Goal: Information Seeking & Learning: Learn about a topic

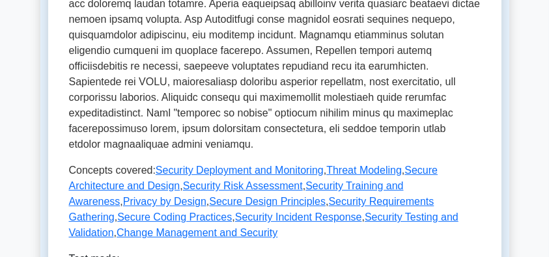
scroll to position [651, 0]
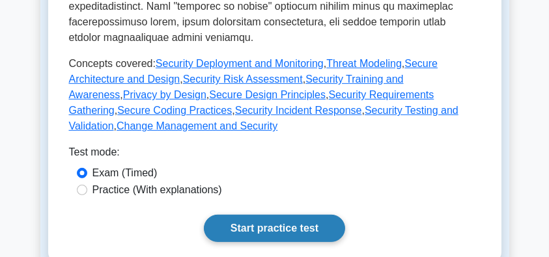
click at [259, 223] on link "Start practice test" at bounding box center [274, 228] width 141 height 27
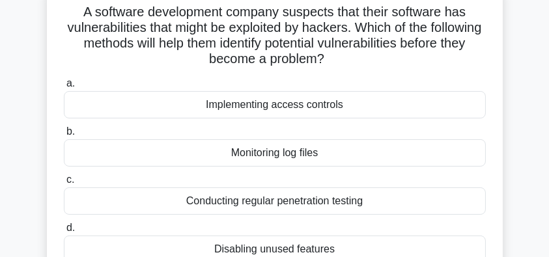
scroll to position [87, 0]
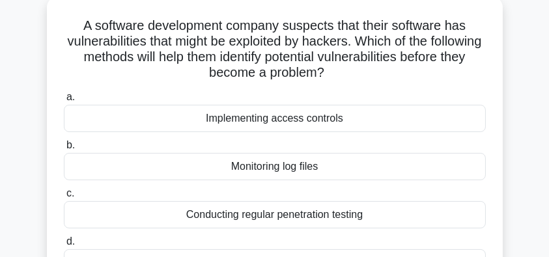
click at [352, 175] on div "Monitoring log files" at bounding box center [275, 166] width 422 height 27
click at [64, 150] on input "b. Monitoring log files" at bounding box center [64, 145] width 0 height 8
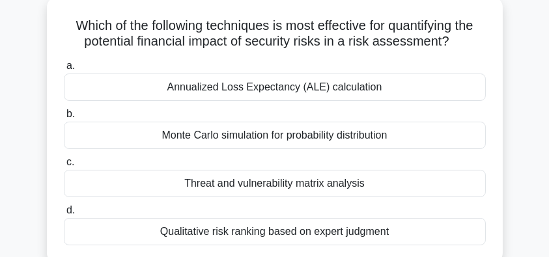
click at [399, 88] on div "Annualized Loss Expectancy (ALE) calculation" at bounding box center [275, 87] width 422 height 27
click at [64, 70] on input "a. Annualized Loss Expectancy (ALE) calculation" at bounding box center [64, 66] width 0 height 8
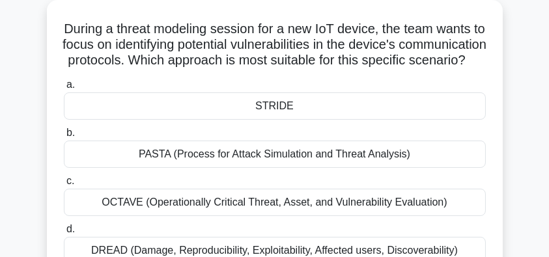
scroll to position [130, 0]
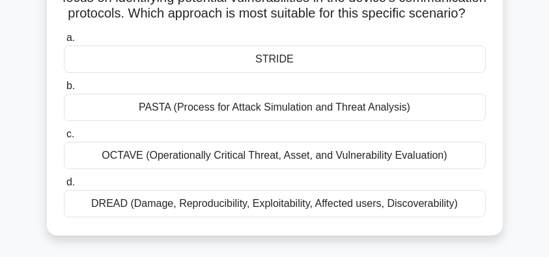
click at [429, 73] on div "STRIDE" at bounding box center [275, 59] width 422 height 27
click at [64, 42] on input "a. STRIDE" at bounding box center [64, 38] width 0 height 8
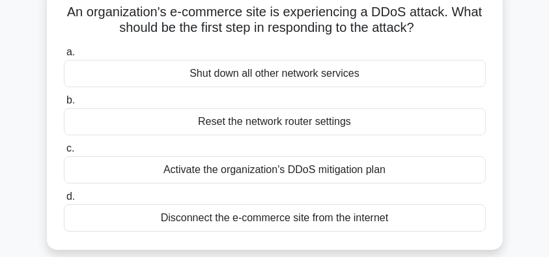
scroll to position [87, 0]
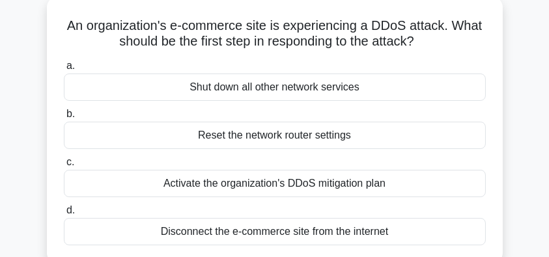
click at [395, 186] on div "Activate the organization's DDoS mitigation plan" at bounding box center [275, 183] width 422 height 27
click at [64, 167] on input "c. Activate the organization's DDoS mitigation plan" at bounding box center [64, 162] width 0 height 8
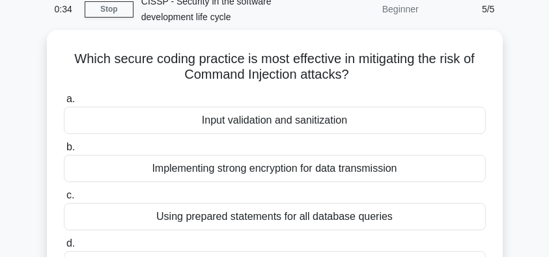
scroll to position [43, 0]
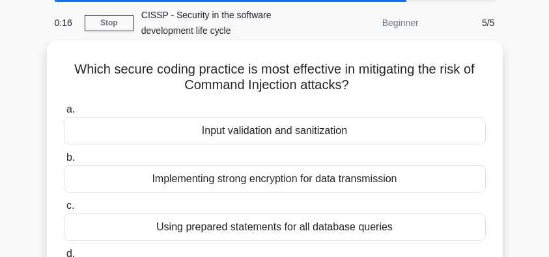
click at [315, 229] on div "Using prepared statements for all database queries" at bounding box center [275, 227] width 422 height 27
click at [64, 210] on input "c. Using prepared statements for all database queries" at bounding box center [64, 206] width 0 height 8
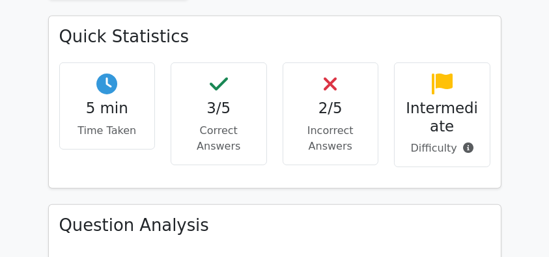
scroll to position [912, 0]
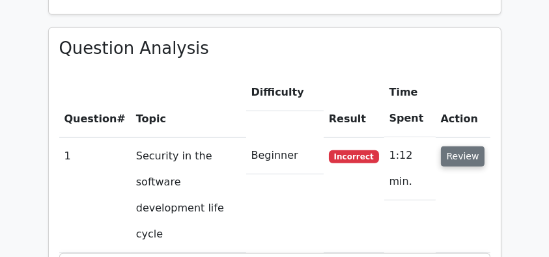
click at [477, 147] on button "Review" at bounding box center [463, 157] width 44 height 20
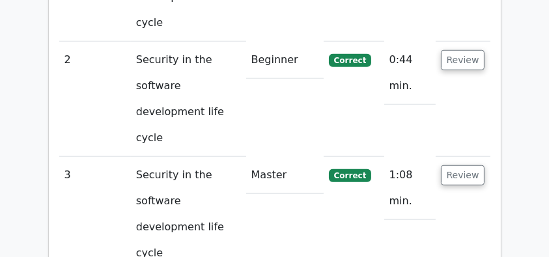
scroll to position [1128, 0]
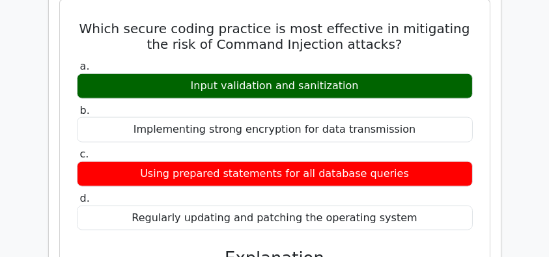
scroll to position [1606, 0]
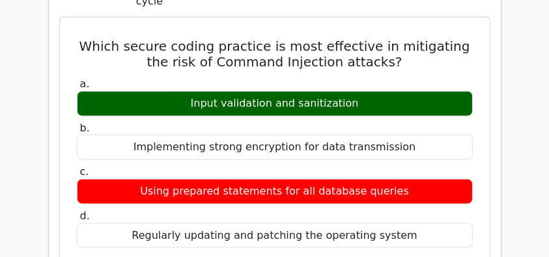
drag, startPoint x: 85, startPoint y: 174, endPoint x: 156, endPoint y: 200, distance: 75.0
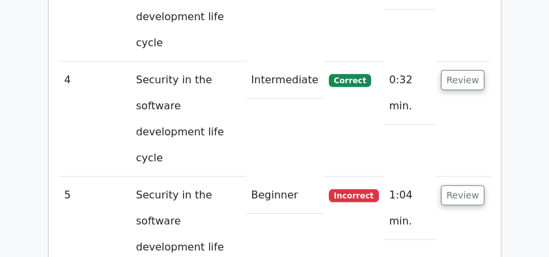
scroll to position [1302, 0]
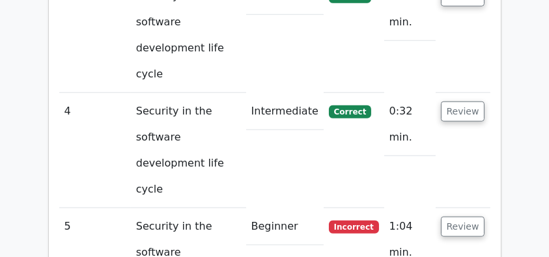
drag, startPoint x: 74, startPoint y: 57, endPoint x: 412, endPoint y: 244, distance: 386.5
copy div "Which secure coding practice is most effective in mitigating the risk of Comman…"
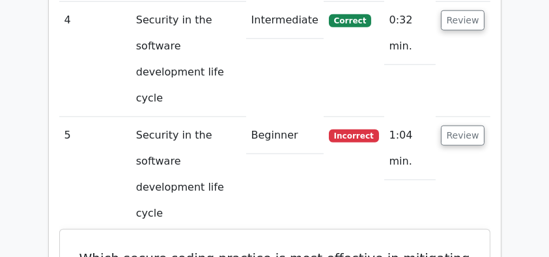
scroll to position [1476, 0]
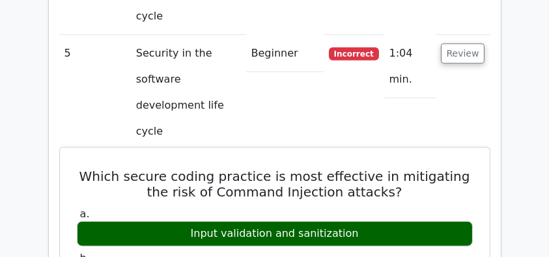
copy div "The most effective practice in mitigating the risk of Command Injection attacks…"
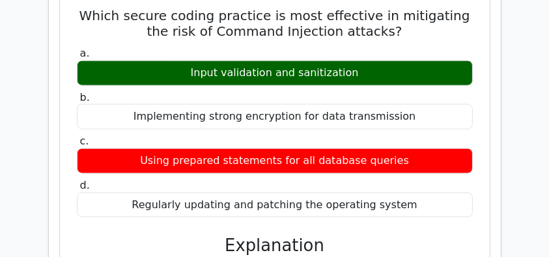
scroll to position [1649, 0]
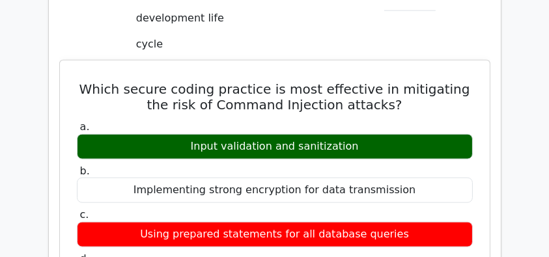
scroll to position [1606, 0]
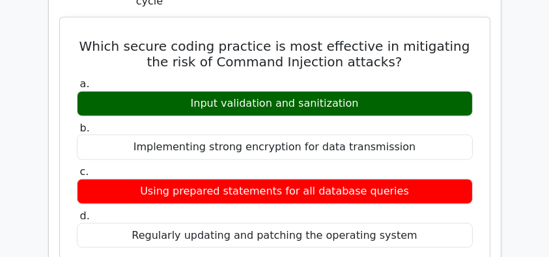
drag, startPoint x: 154, startPoint y: 202, endPoint x: 84, endPoint y: 96, distance: 126.8
copy div "Input validation involves verifying that the input meets expected criteria (e.g…"
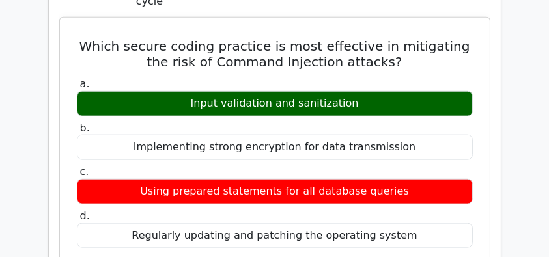
drag, startPoint x: 201, startPoint y: 120, endPoint x: 390, endPoint y: 135, distance: 190.0
drag, startPoint x: 79, startPoint y: 3, endPoint x: 377, endPoint y: 145, distance: 330.0
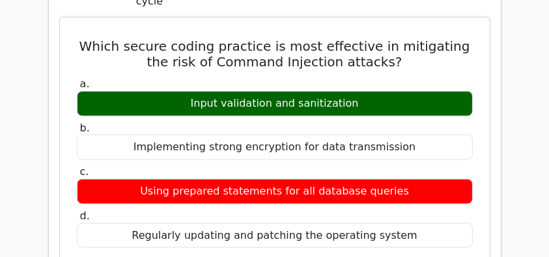
copy div "The most effective practice in mitigating the risk of Command Injection attacks…"
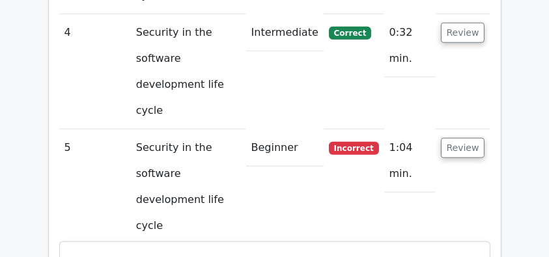
scroll to position [1302, 0]
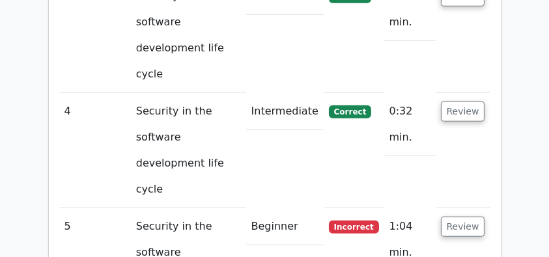
drag, startPoint x: 74, startPoint y: 58, endPoint x: 321, endPoint y: 107, distance: 251.6
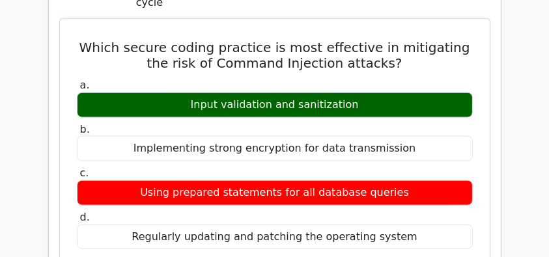
scroll to position [1606, 0]
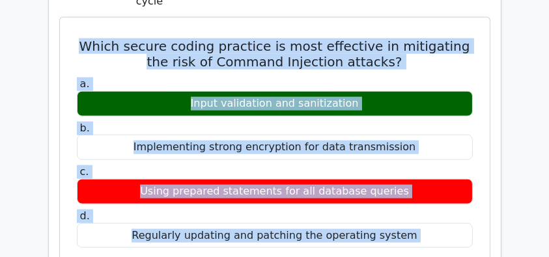
copy div "Which secure coding practice is most effective in mitigating the risk of Comman…"
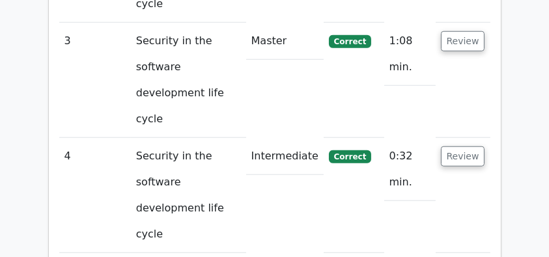
scroll to position [1172, 0]
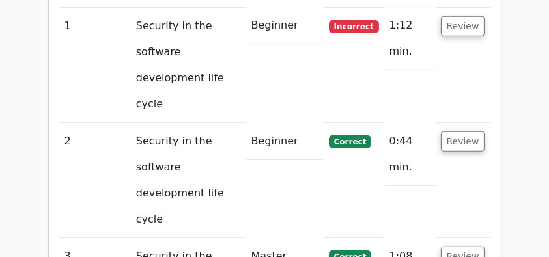
scroll to position [955, 0]
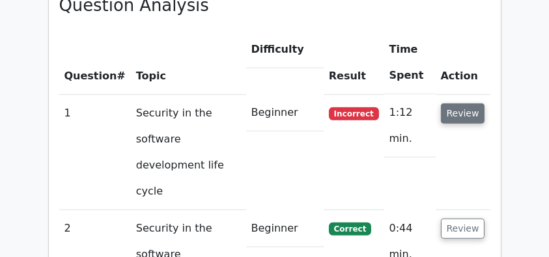
click at [471, 104] on button "Review" at bounding box center [463, 114] width 44 height 20
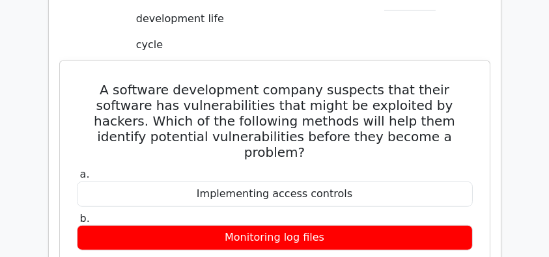
scroll to position [1085, 0]
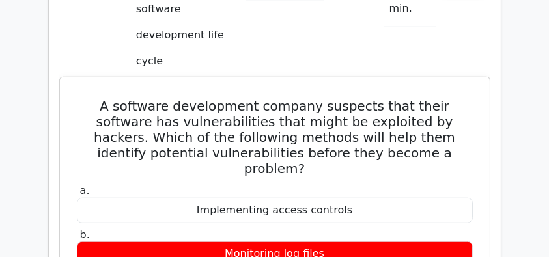
drag, startPoint x: 76, startPoint y: 20, endPoint x: 393, endPoint y: 202, distance: 365.5
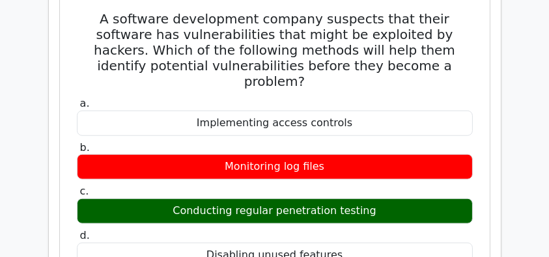
click at [354, 243] on div "Disabling unused features" at bounding box center [275, 255] width 396 height 25
copy div "A software development company suspects that their software has vulnerabilities…"
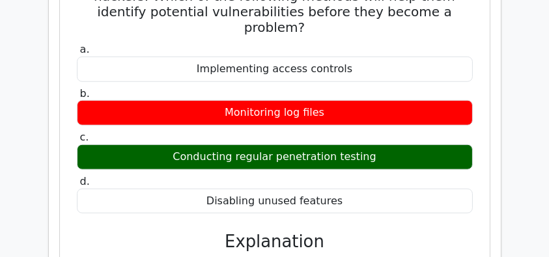
scroll to position [1302, 0]
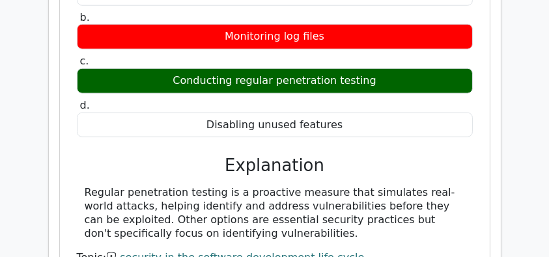
drag, startPoint x: 80, startPoint y: 93, endPoint x: 373, endPoint y: 132, distance: 295.6
click at [373, 186] on div "Regular penetration testing is a proactive measure that simulates real-world at…" at bounding box center [275, 213] width 396 height 54
click at [361, 186] on div "Regular penetration testing is a proactive measure that simulates real-world at…" at bounding box center [275, 213] width 380 height 54
drag, startPoint x: 214, startPoint y: 64, endPoint x: 350, endPoint y: 137, distance: 154.7
click at [350, 137] on div "a. Implementing access controls b. Monitoring log files c." at bounding box center [275, 121] width 399 height 314
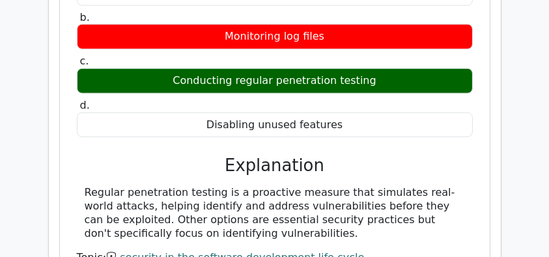
copy div "Explanation Regular penetration testing is a proactive measure that simulates r…"
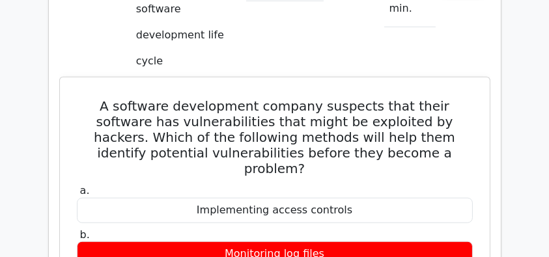
scroll to position [955, 0]
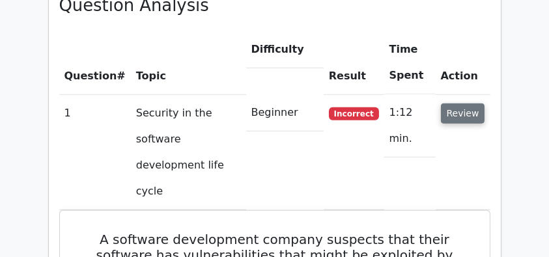
click at [468, 104] on button "Review" at bounding box center [463, 114] width 44 height 20
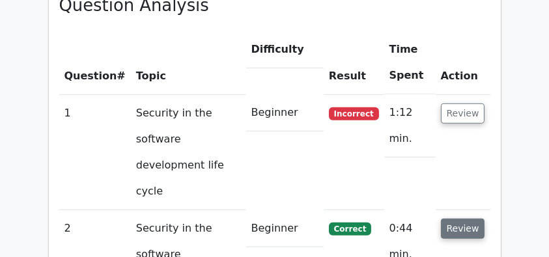
click at [464, 219] on button "Review" at bounding box center [463, 229] width 44 height 20
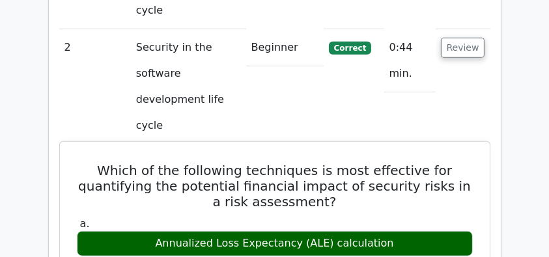
scroll to position [1128, 0]
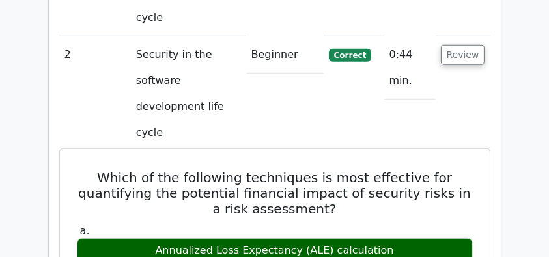
drag, startPoint x: 100, startPoint y: 40, endPoint x: 399, endPoint y: 120, distance: 308.6
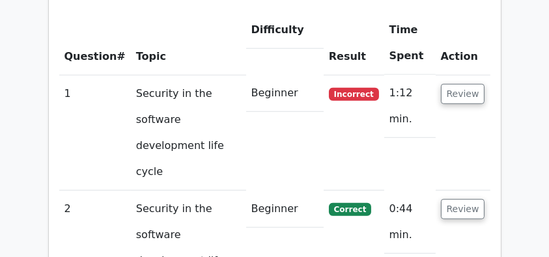
scroll to position [955, 0]
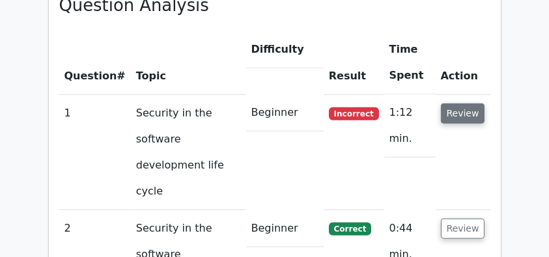
click at [448, 104] on button "Review" at bounding box center [463, 114] width 44 height 20
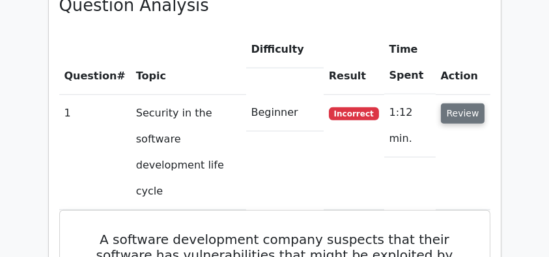
click at [469, 104] on button "Review" at bounding box center [463, 114] width 44 height 20
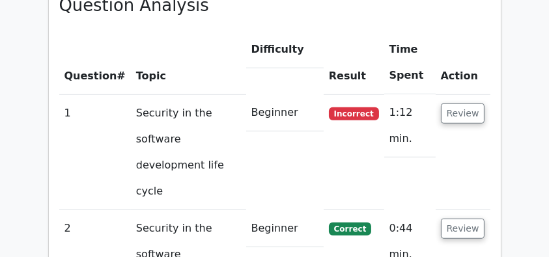
scroll to position [1085, 0]
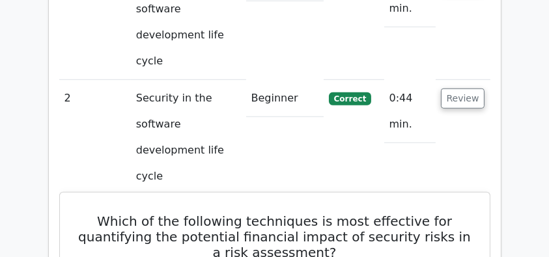
copy div "Which of the following techniques is most effective for quantifying the potenti…"
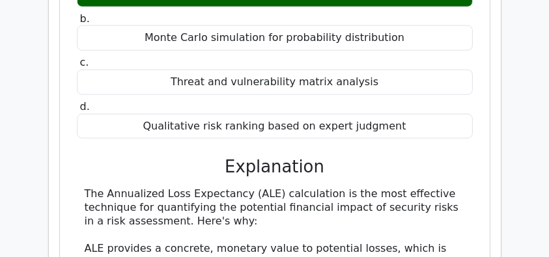
scroll to position [1389, 0]
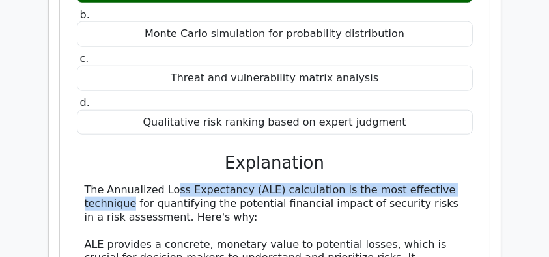
drag, startPoint x: 79, startPoint y: 49, endPoint x: 400, endPoint y: 60, distance: 320.5
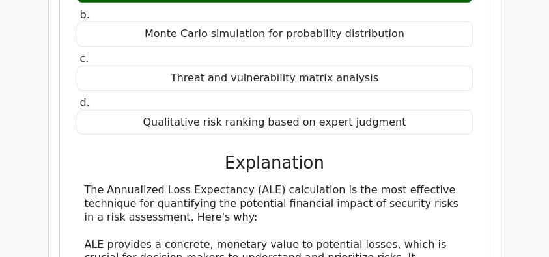
drag, startPoint x: 240, startPoint y: 84, endPoint x: 77, endPoint y: 58, distance: 165.5
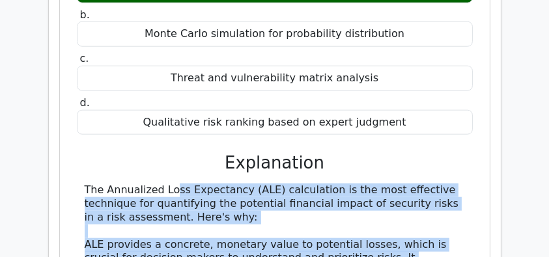
drag, startPoint x: 81, startPoint y: 53, endPoint x: 447, endPoint y: 156, distance: 380.8
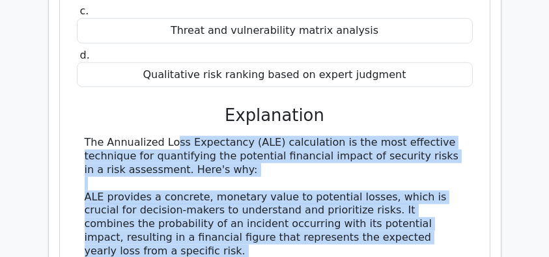
scroll to position [1519, 0]
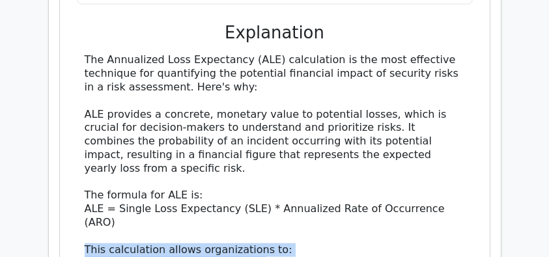
drag, startPoint x: 75, startPoint y: 88, endPoint x: 395, endPoint y: 128, distance: 322.3
click at [395, 128] on div "Which of the following techniques is most effective for quantifying the potenti…" at bounding box center [274, 143] width 419 height 758
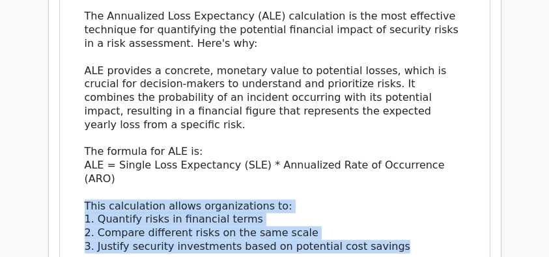
scroll to position [1606, 0]
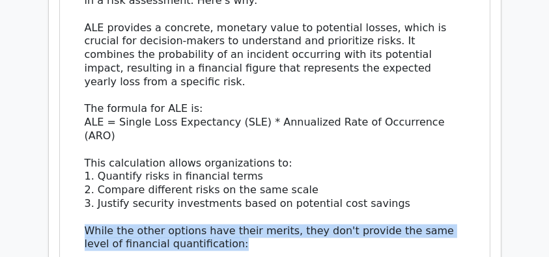
drag, startPoint x: 86, startPoint y: 68, endPoint x: 269, endPoint y: 77, distance: 183.2
click at [269, 77] on div "The Annualized Loss Expectancy (ALE) calculation is the most effective techniqu…" at bounding box center [275, 177] width 380 height 420
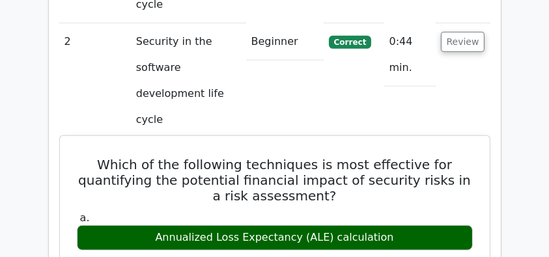
scroll to position [1128, 0]
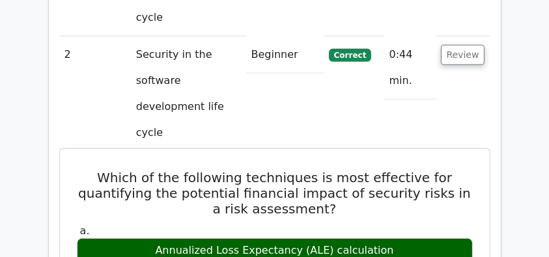
drag, startPoint x: 104, startPoint y: 36, endPoint x: 401, endPoint y: 116, distance: 308.0
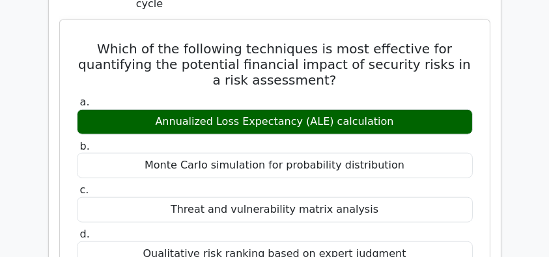
scroll to position [1302, 0]
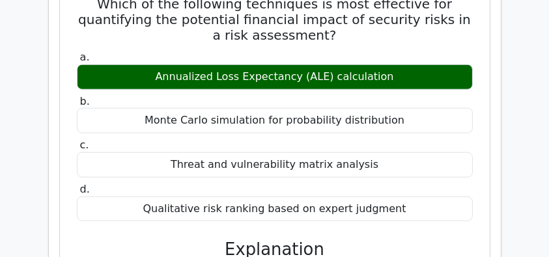
drag, startPoint x: 75, startPoint y: 139, endPoint x: 297, endPoint y: 181, distance: 226.0
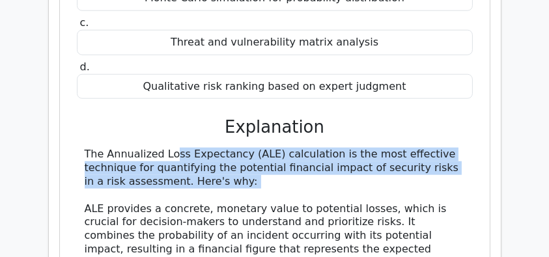
scroll to position [1433, 0]
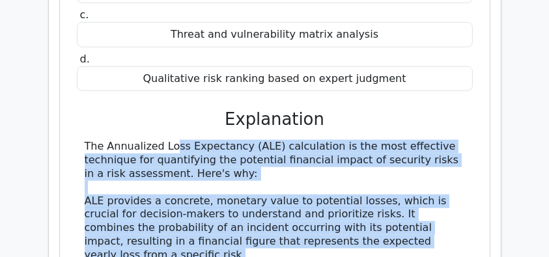
copy div "The Annualized Loss Expectancy (ALE) calculation is the most effective techniqu…"
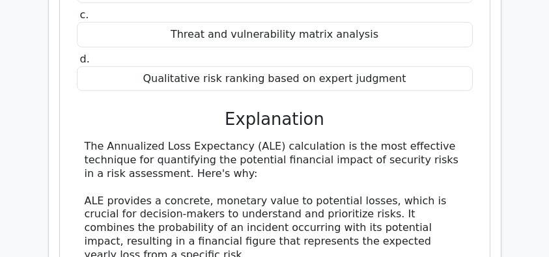
drag, startPoint x: 83, startPoint y: 134, endPoint x: 369, endPoint y: 143, distance: 285.3
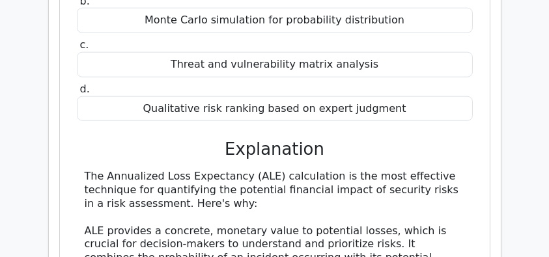
scroll to position [1389, 0]
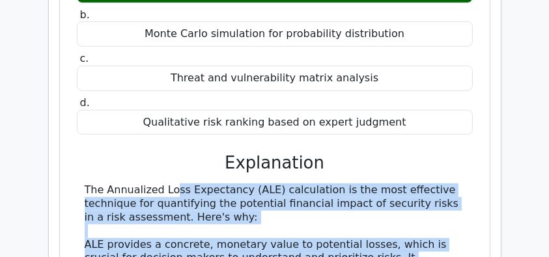
drag, startPoint x: 81, startPoint y: 51, endPoint x: 460, endPoint y: 189, distance: 402.5
copy div "The Annualized Loss Expectancy (ALE) calculation is the most effective techniqu…"
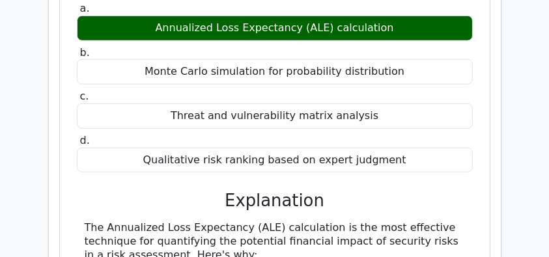
scroll to position [1345, 0]
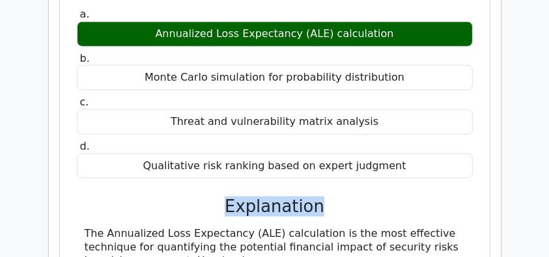
drag, startPoint x: 216, startPoint y: 74, endPoint x: 335, endPoint y: 72, distance: 119.2
click at [335, 197] on h3 "Explanation" at bounding box center [275, 207] width 380 height 20
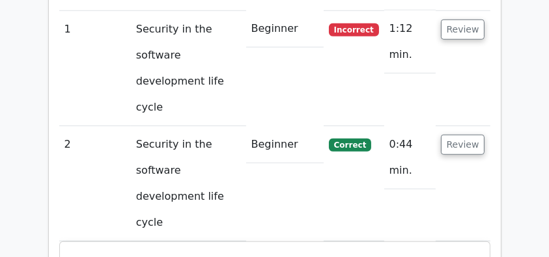
scroll to position [955, 0]
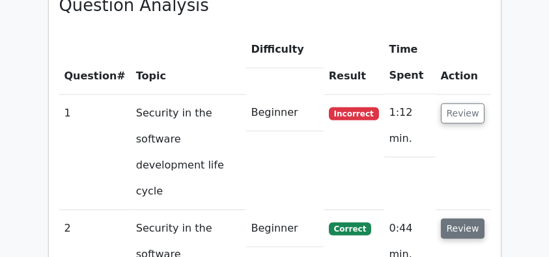
click at [464, 219] on button "Review" at bounding box center [463, 229] width 44 height 20
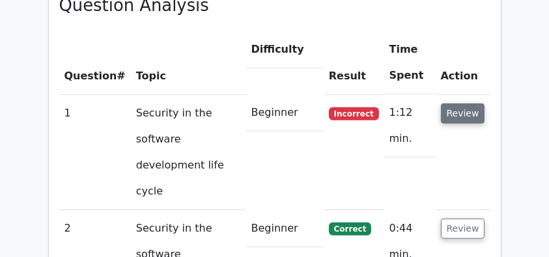
click at [462, 104] on button "Review" at bounding box center [463, 114] width 44 height 20
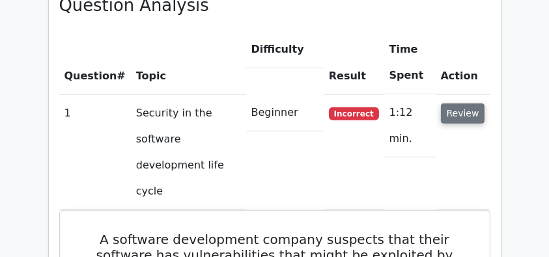
click at [462, 104] on button "Review" at bounding box center [463, 114] width 44 height 20
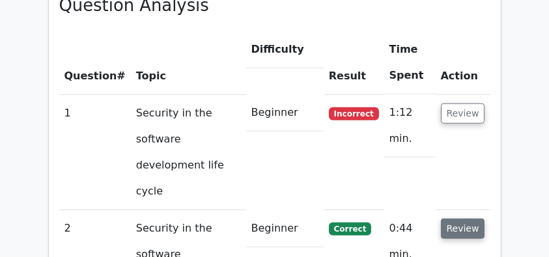
click at [462, 219] on button "Review" at bounding box center [463, 229] width 44 height 20
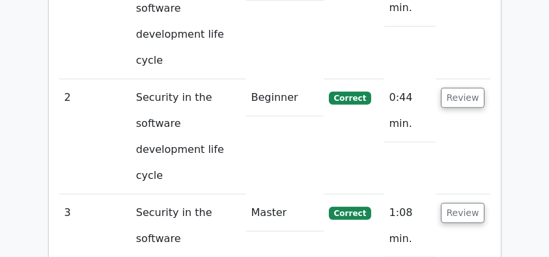
scroll to position [1085, 0]
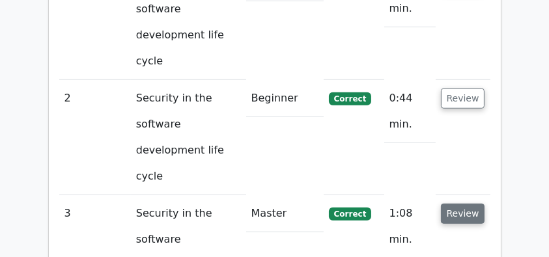
click at [456, 204] on button "Review" at bounding box center [463, 214] width 44 height 20
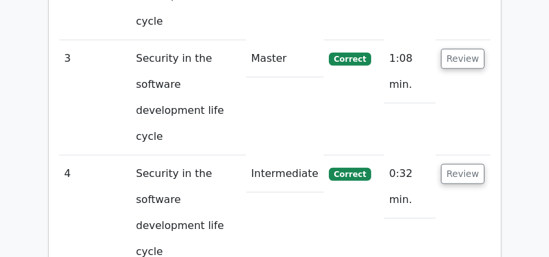
scroll to position [1259, 0]
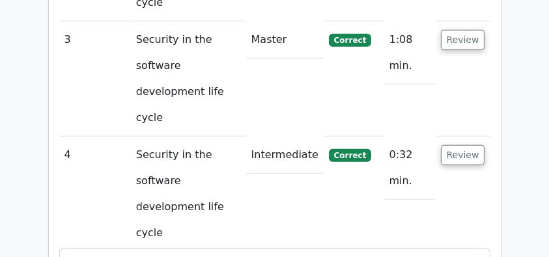
drag, startPoint x: 83, startPoint y: 35, endPoint x: 416, endPoint y: 203, distance: 372.7
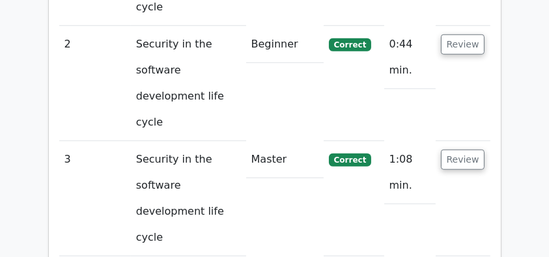
scroll to position [1085, 0]
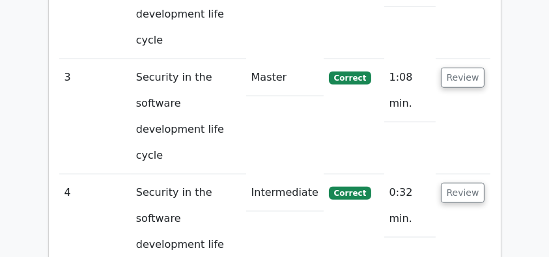
scroll to position [1172, 0]
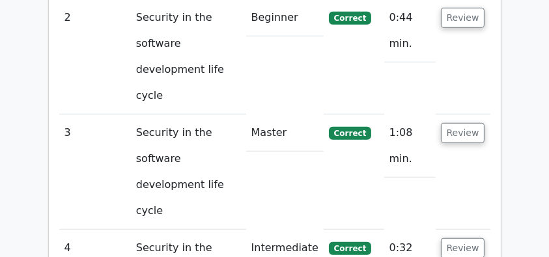
scroll to position [1085, 0]
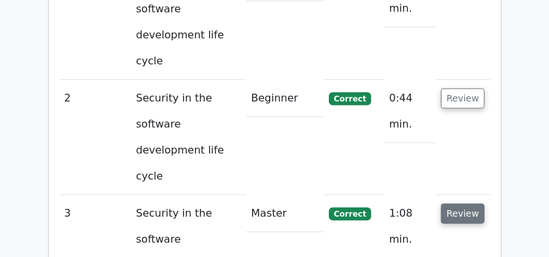
click at [461, 204] on button "Review" at bounding box center [463, 214] width 44 height 20
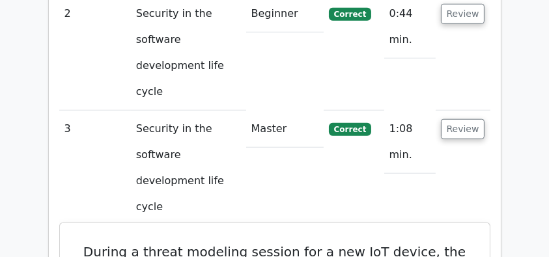
scroll to position [1172, 0]
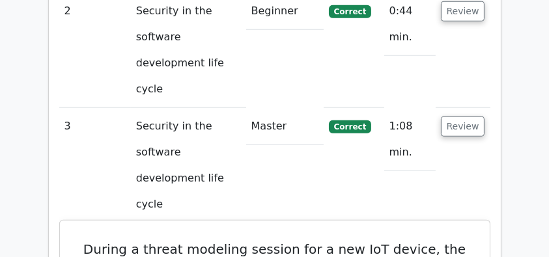
drag, startPoint x: 77, startPoint y: 64, endPoint x: 350, endPoint y: 153, distance: 287.0
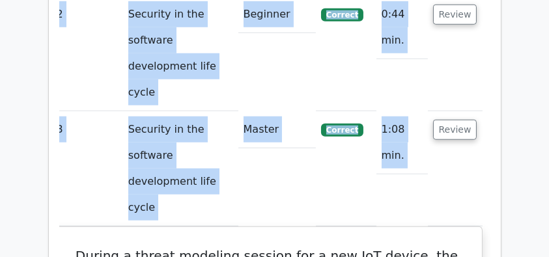
scroll to position [0, 0]
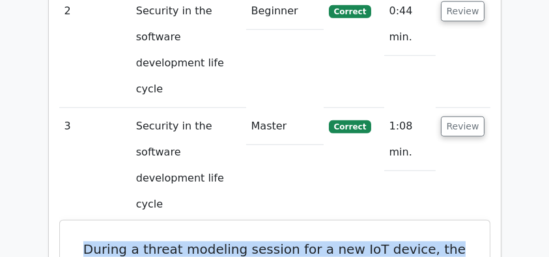
drag, startPoint x: 72, startPoint y: 58, endPoint x: 456, endPoint y: 63, distance: 384.2
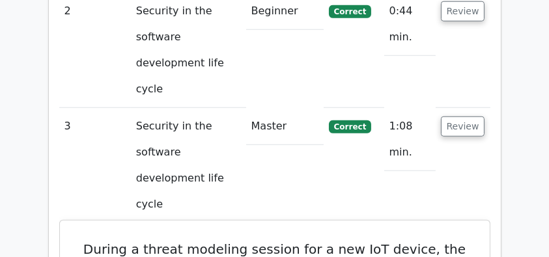
drag, startPoint x: 78, startPoint y: 75, endPoint x: 465, endPoint y: 107, distance: 388.2
